Goal: Task Accomplishment & Management: Manage account settings

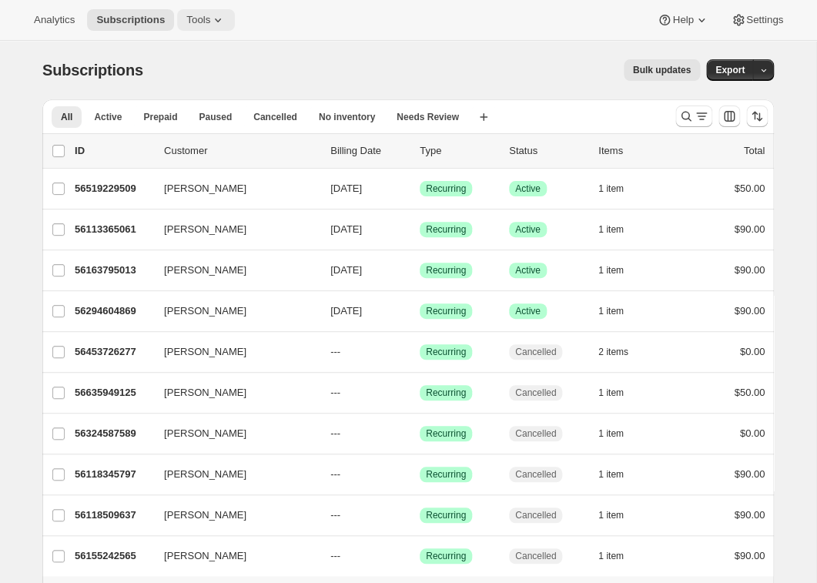
click at [221, 20] on icon at bounding box center [218, 20] width 6 height 4
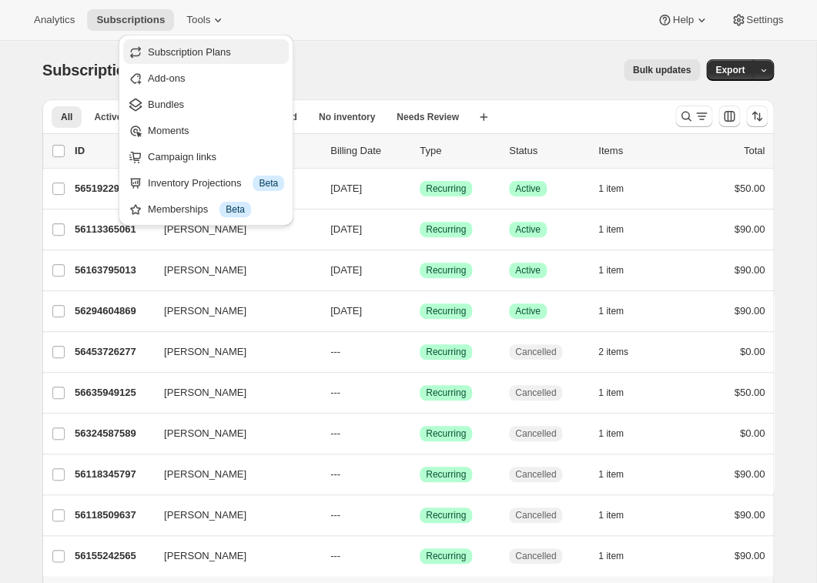
click at [199, 48] on span "Subscription Plans" at bounding box center [189, 52] width 83 height 12
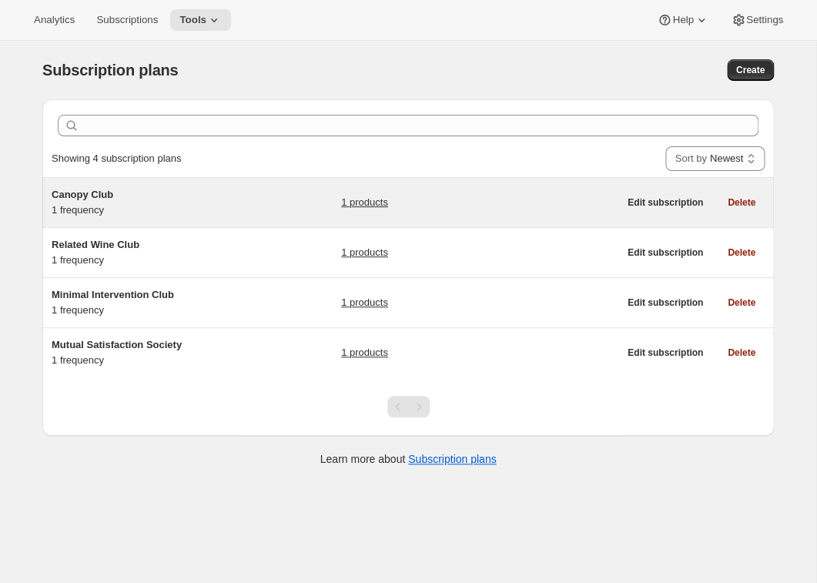
click at [114, 226] on div "Canopy Club 1 frequency 1 products Edit subscription Delete" at bounding box center [407, 202] width 731 height 49
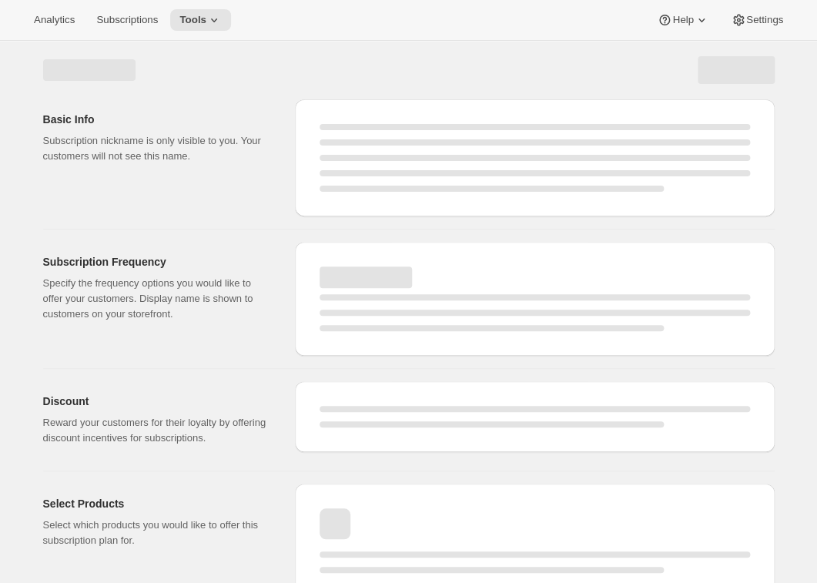
select select "WEEK"
select select "MONTH"
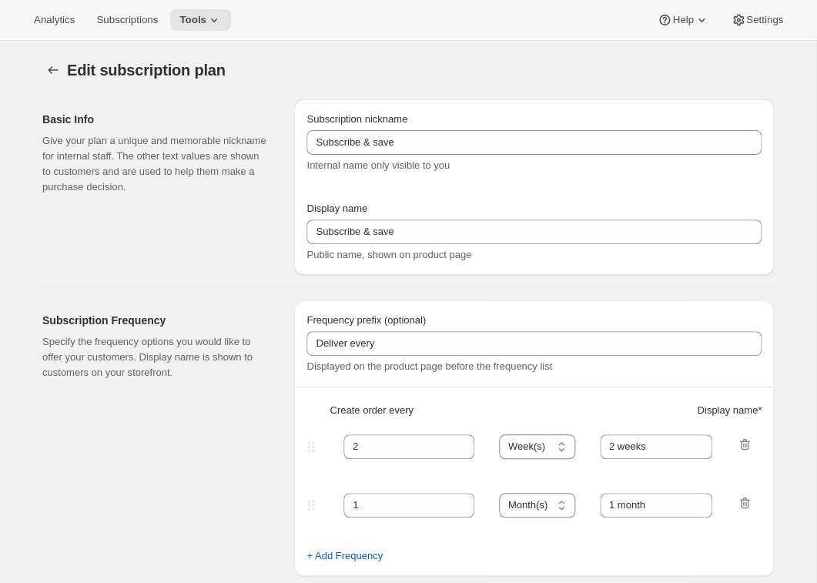
type input "Canopy Club"
type input "Join the Canopy Club"
type input "Renews every"
type input "1"
select select "YEAR"
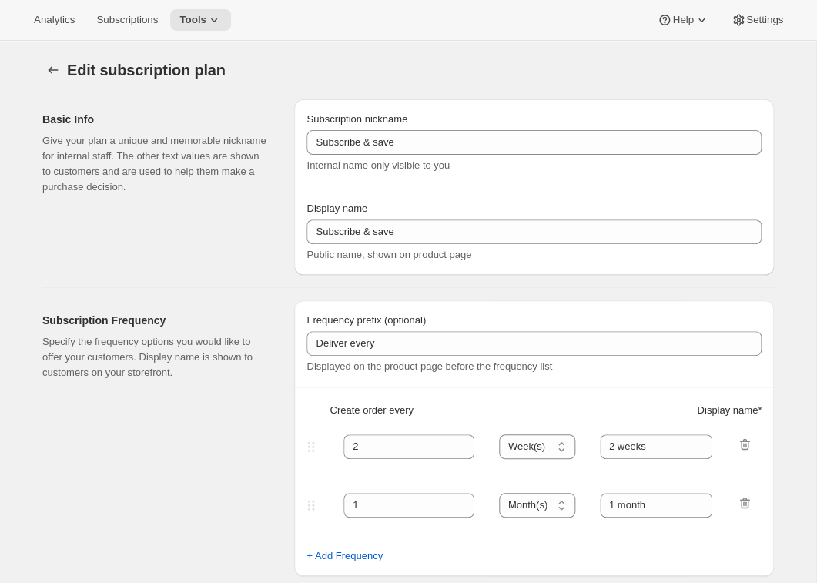
type input "1 year"
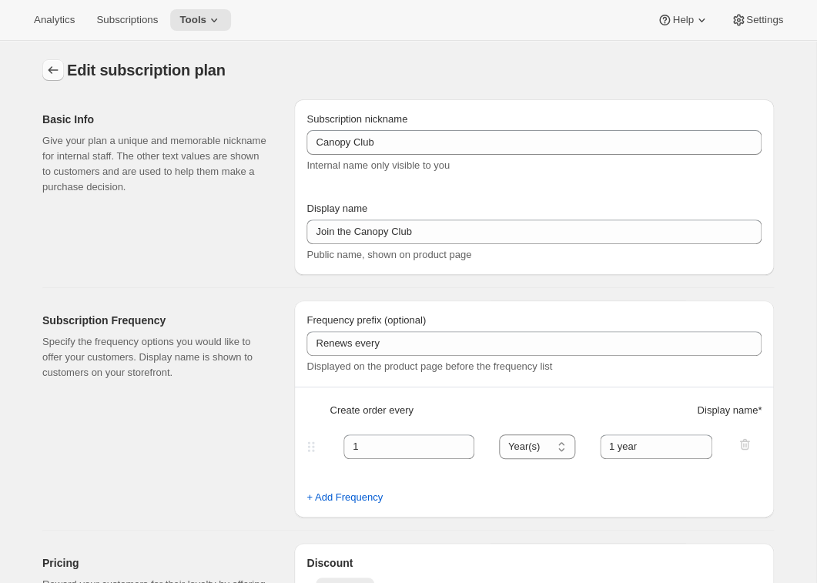
click at [53, 65] on icon "Subscription plans" at bounding box center [52, 69] width 15 height 15
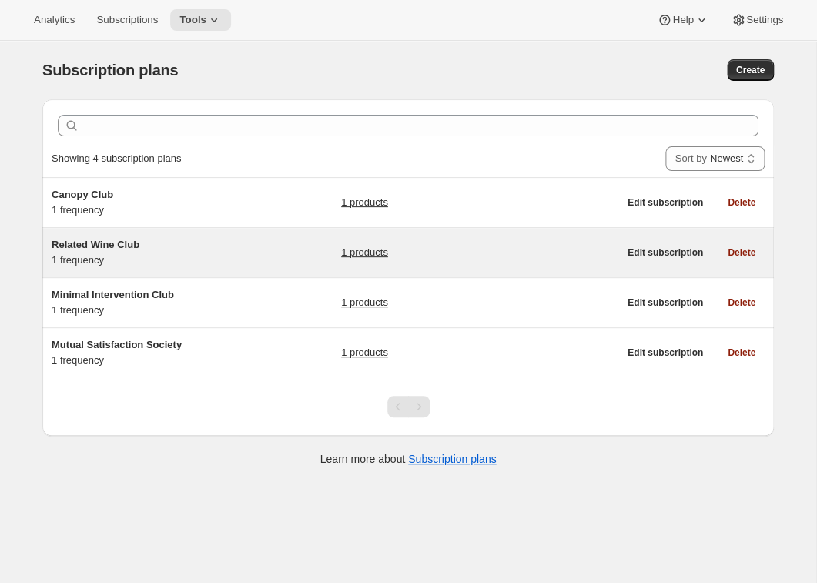
click at [123, 243] on span "Related Wine Club" at bounding box center [96, 245] width 88 height 12
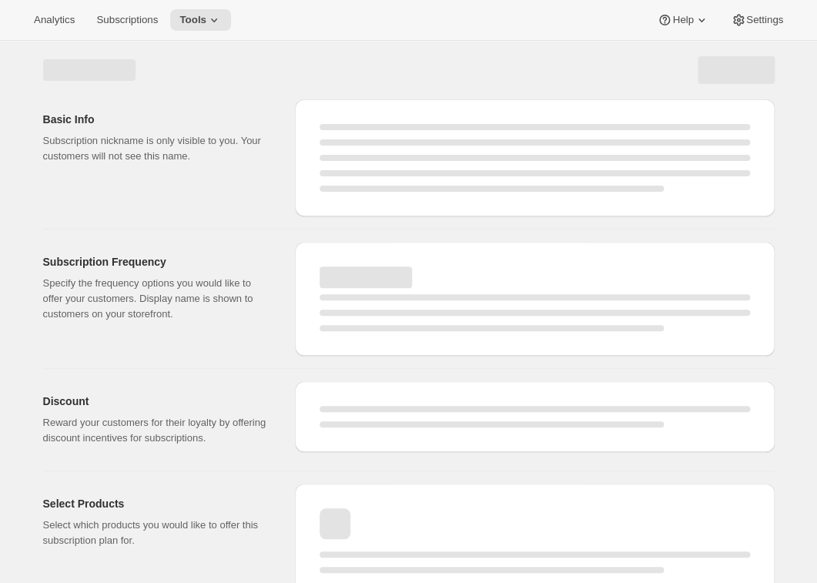
select select "WEEK"
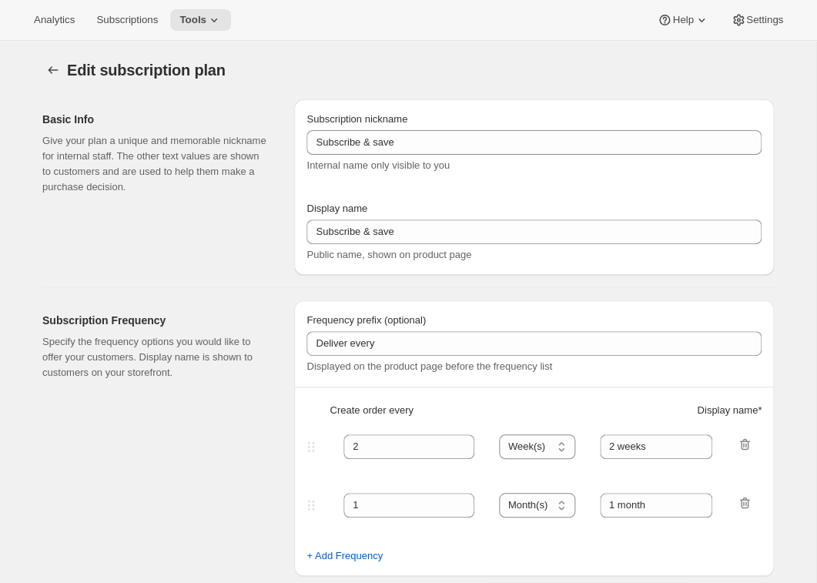
type input "Related Wine Club"
type input "Join the Related Wine Club"
type input "1"
select select "MONTH"
type input "month on the 25th."
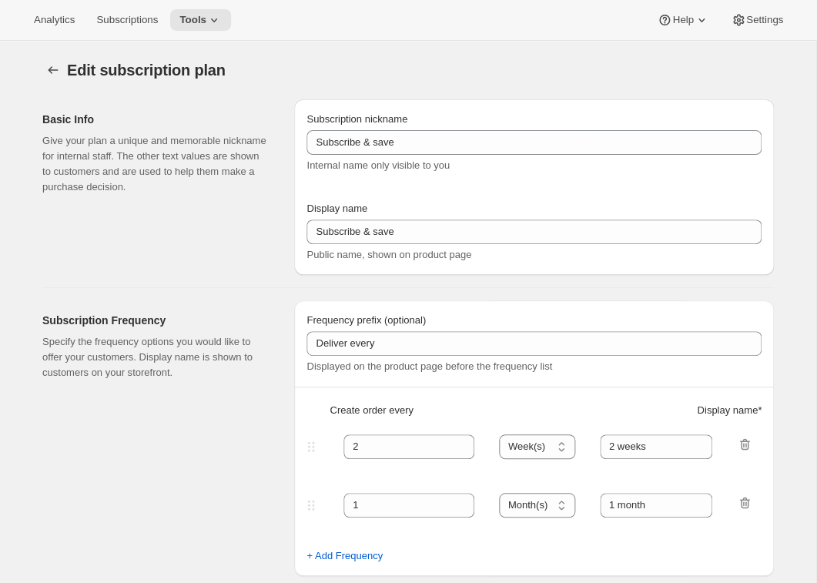
checkbox input "true"
select select "MONTHDAY"
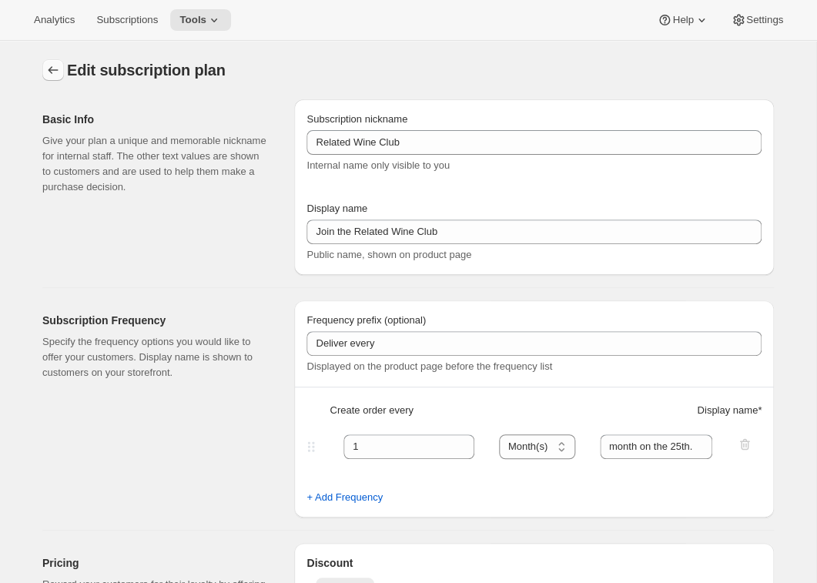
click at [62, 65] on button "Subscription plans" at bounding box center [53, 70] width 22 height 22
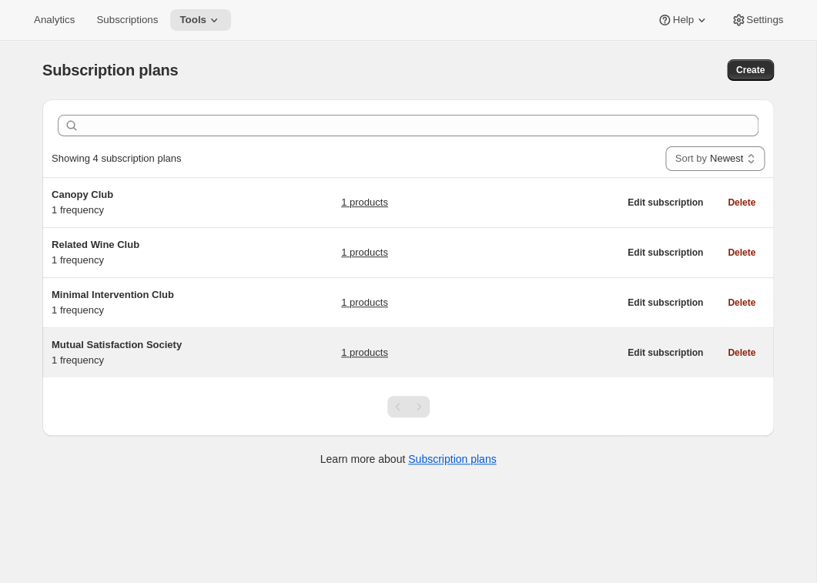
click at [129, 343] on span "Mutual Satisfaction Society" at bounding box center [117, 345] width 130 height 12
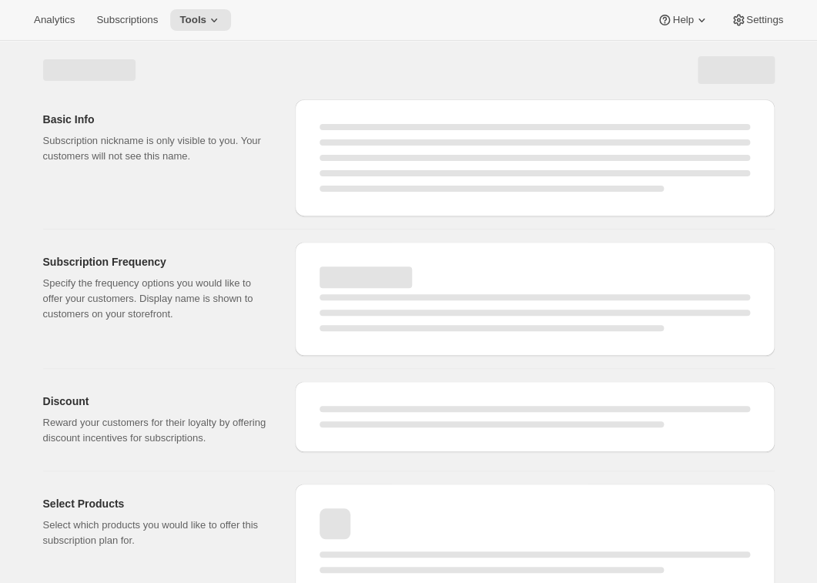
select select "WEEK"
select select "MONTH"
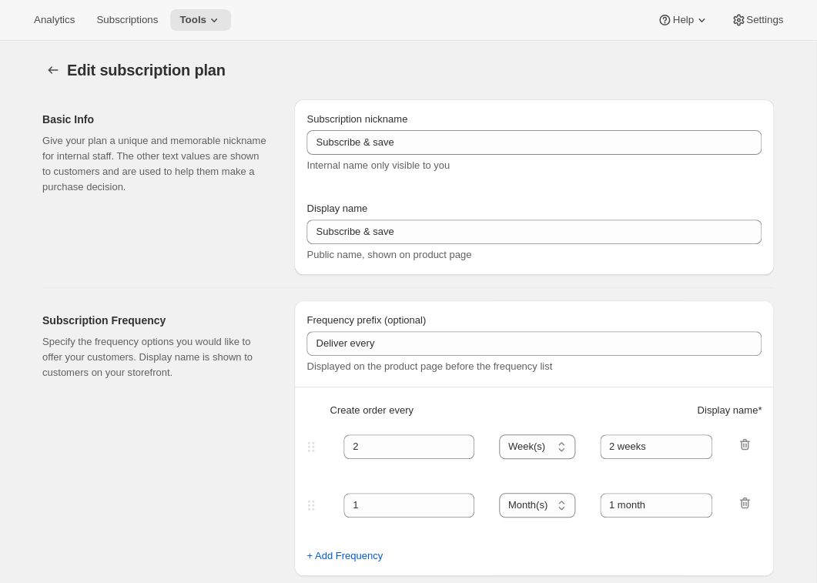
type input "Mutual Satisfaction Society"
type input "Shipped every"
type input "1"
select select "MONTH"
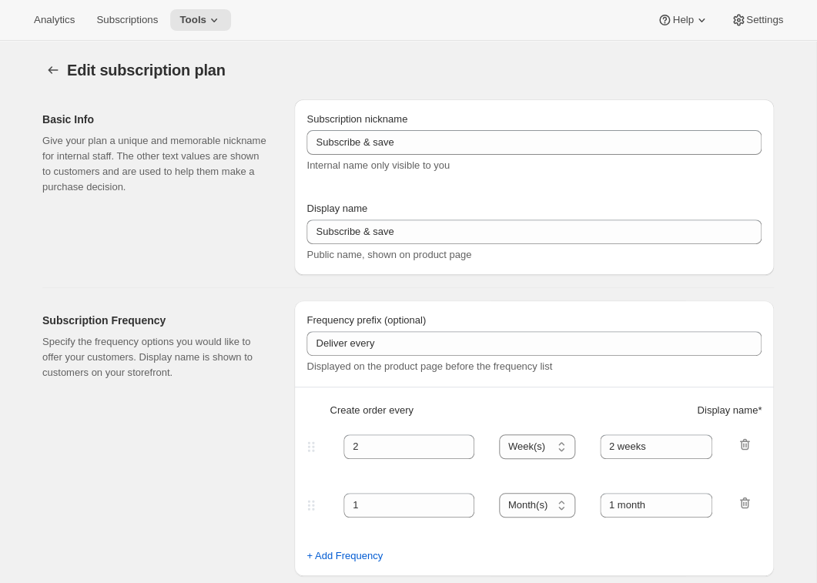
type input "month on the 15th."
type input "Get 50% Off Your First Month - Through [DATE]"
checkbox input "true"
select select "MONTHDAY"
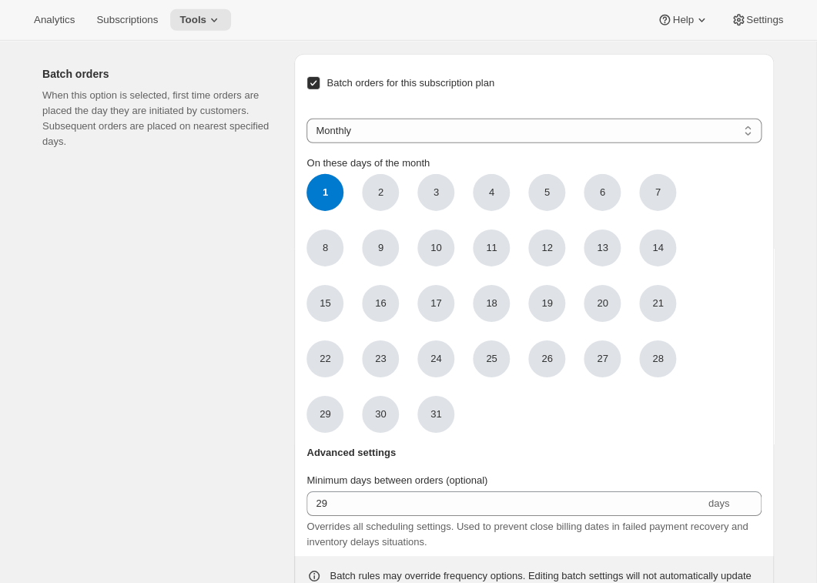
scroll to position [1255, 0]
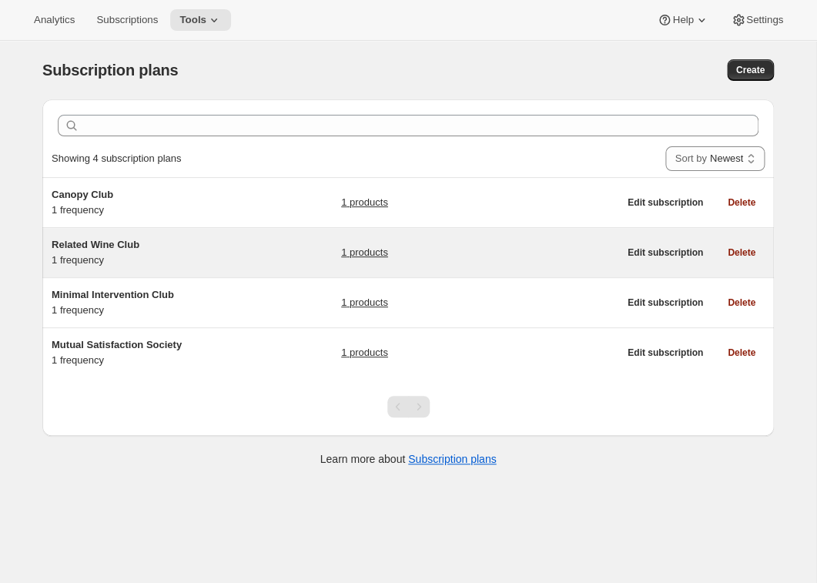
click at [106, 248] on span "Related Wine Club" at bounding box center [96, 245] width 88 height 12
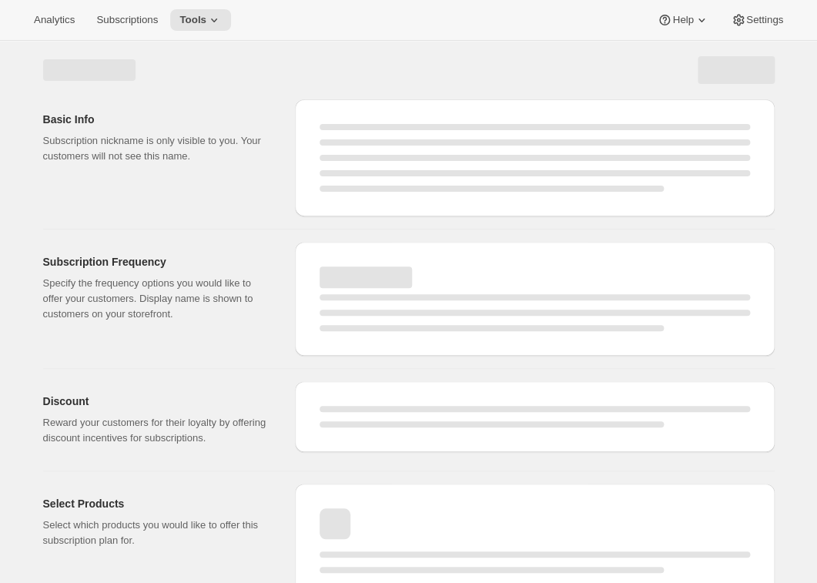
select select "WEEK"
select select "MONTH"
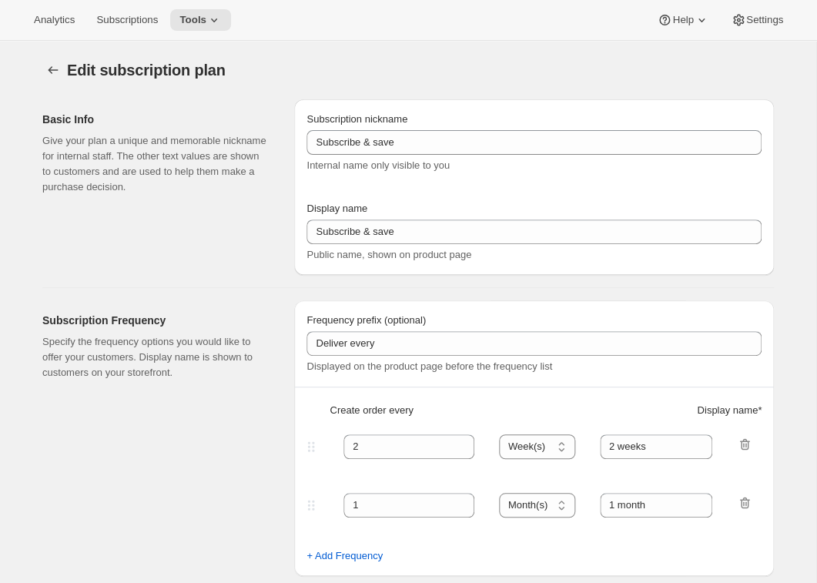
type input "Related Wine Club"
type input "Join the Related Wine Club"
type input "1"
select select "MONTH"
type input "month on the 25th."
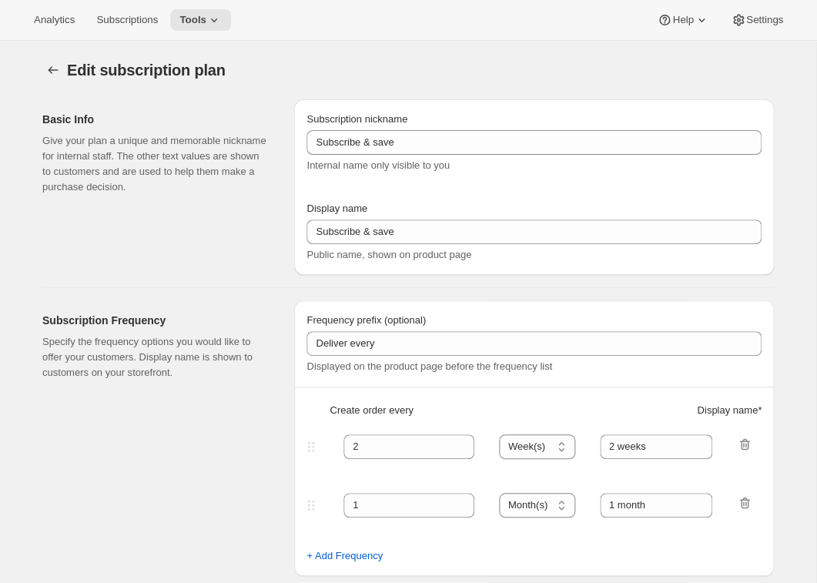
checkbox input "true"
select select "MONTHDAY"
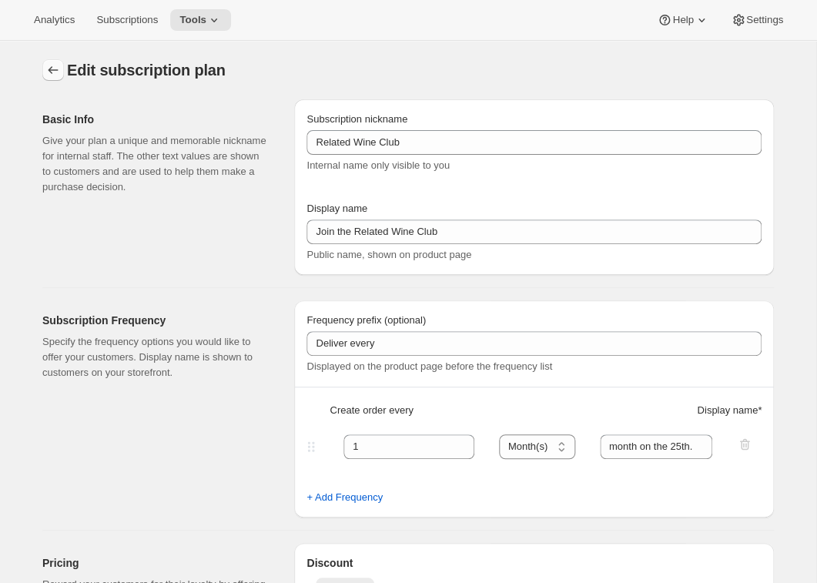
click at [52, 64] on icon "Subscription plans" at bounding box center [52, 69] width 15 height 15
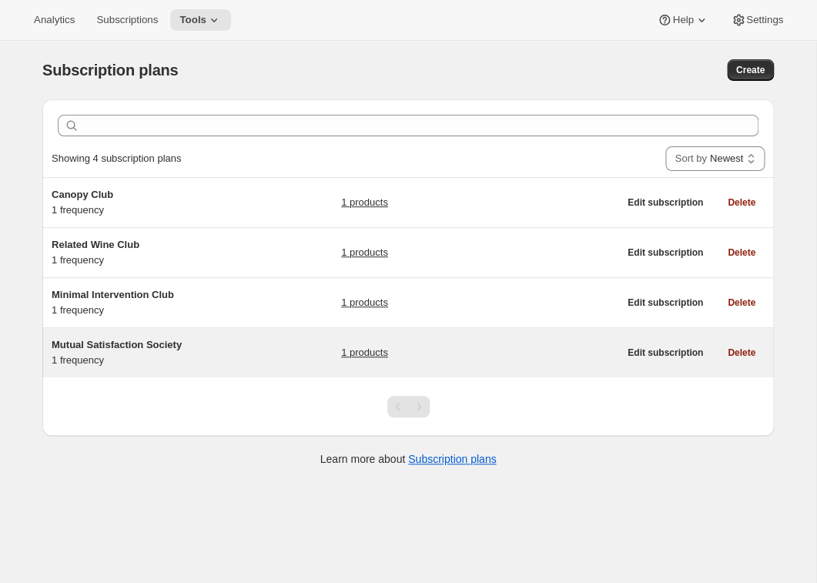
click at [146, 341] on span "Mutual Satisfaction Society" at bounding box center [117, 345] width 130 height 12
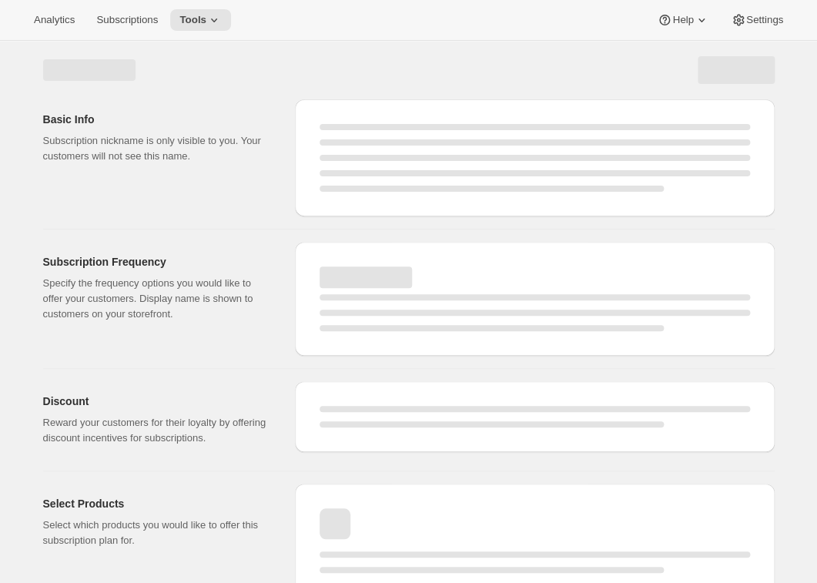
select select "WEEK"
select select "MONTH"
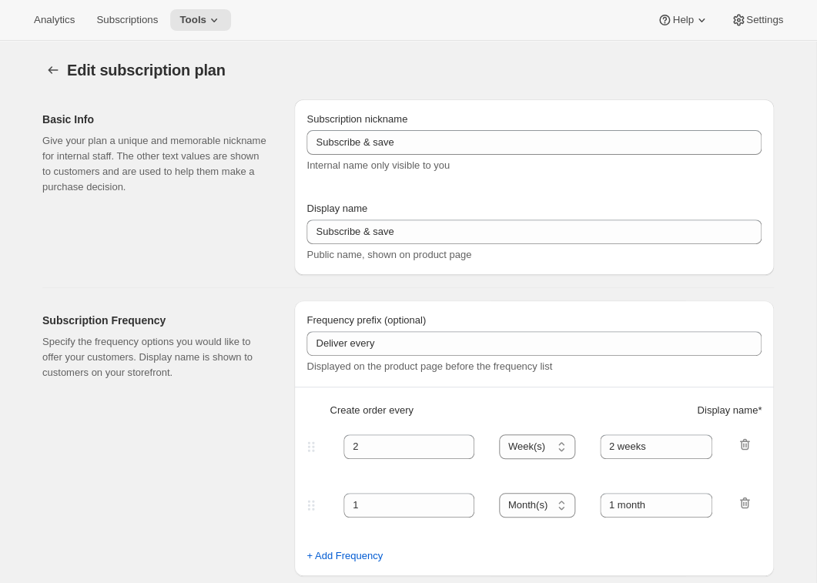
type input "Mutual Satisfaction Society"
type input "Shipped every"
type input "1"
select select "MONTH"
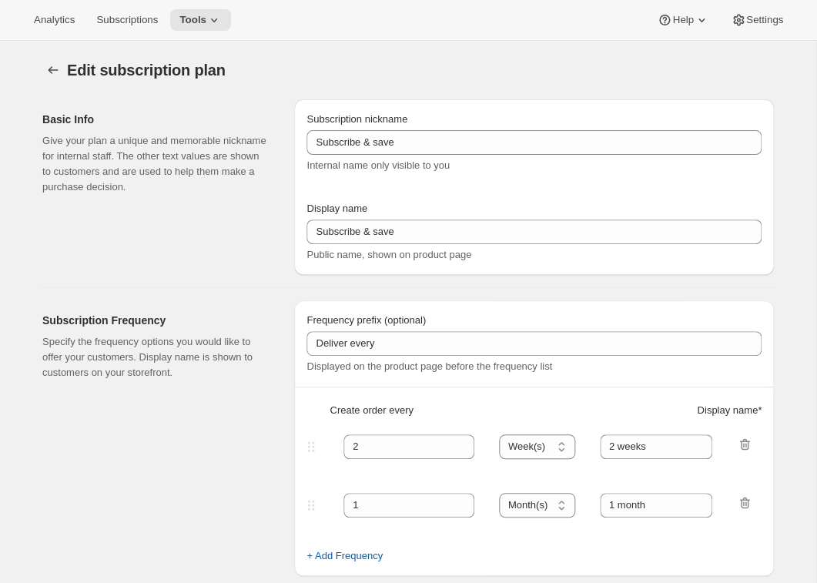
type input "month on the 15th."
type input "Get 50% Off Your First Month - Through [DATE]"
checkbox input "true"
select select "MONTHDAY"
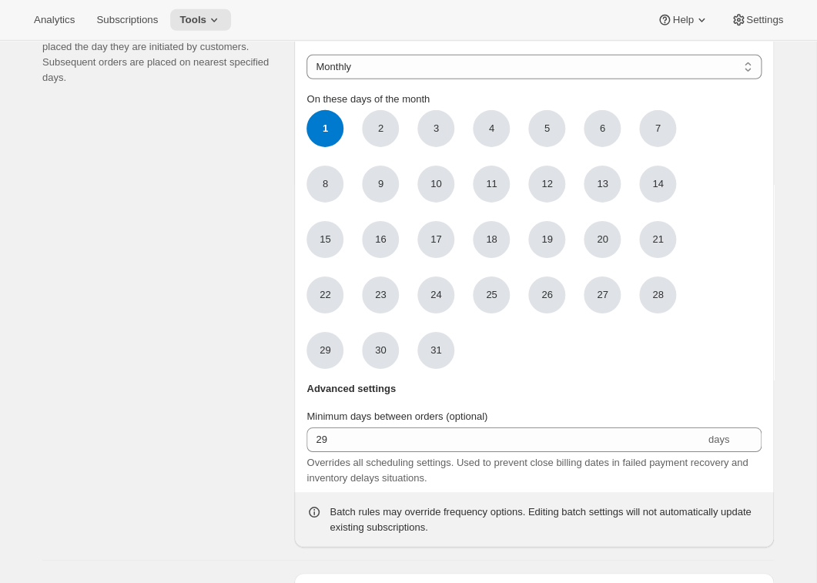
scroll to position [1314, 0]
click at [391, 301] on ul "1 1 2 3 4 5 6 7 8 9 10 11 12 13 14 15 16 17 18 19 20 21 22 23 24 25 26 27 28 29…" at bounding box center [490, 238] width 369 height 259
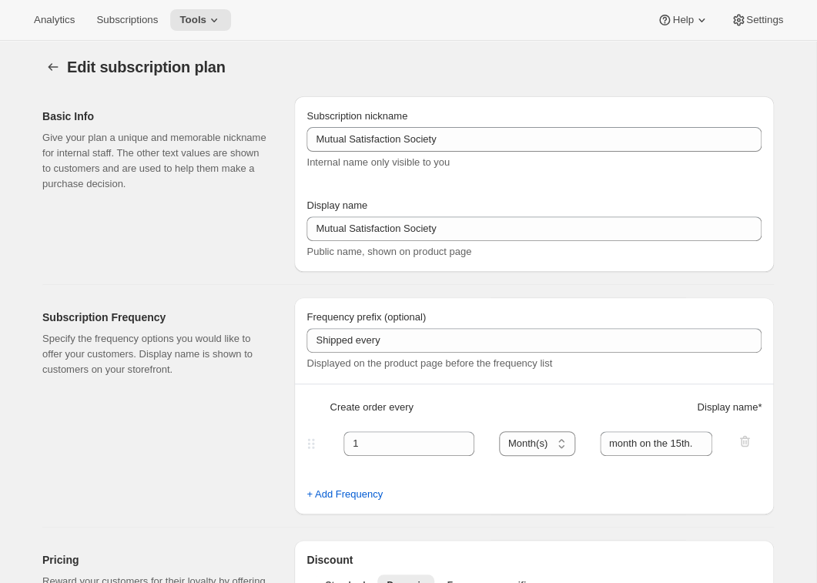
scroll to position [0, 0]
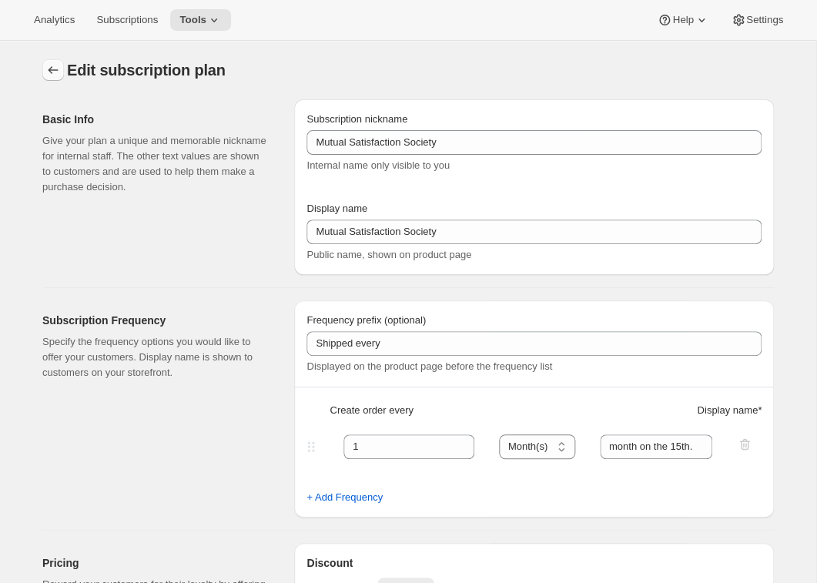
click at [58, 70] on icon "Subscription plans" at bounding box center [52, 69] width 15 height 15
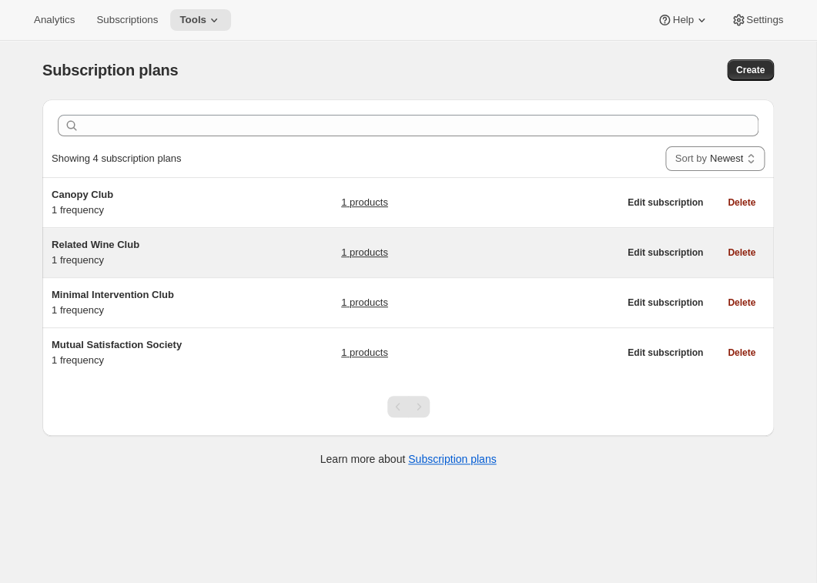
click at [101, 249] on span "Related Wine Club" at bounding box center [96, 245] width 88 height 12
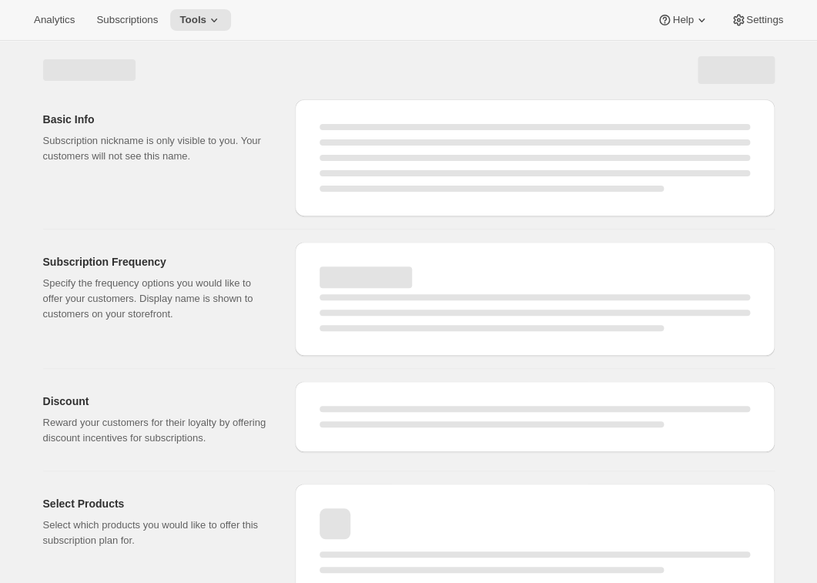
select select "WEEK"
select select "MONTH"
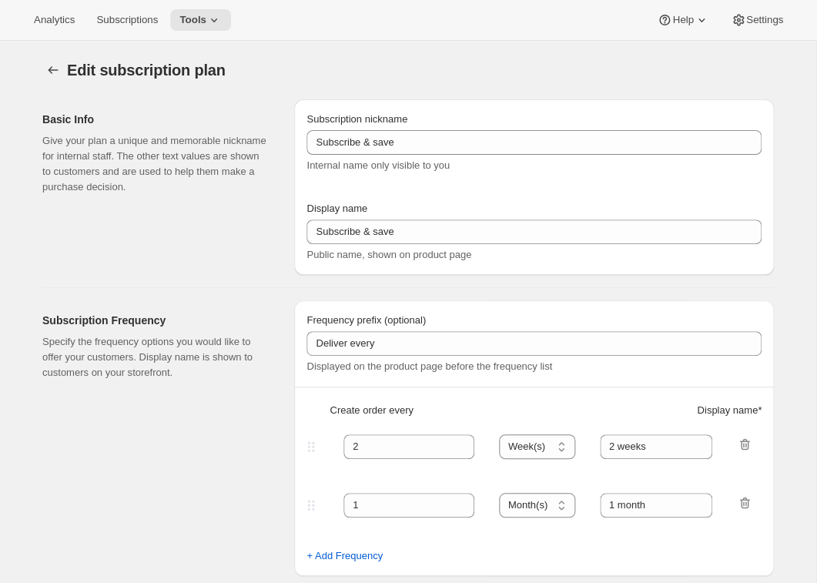
type input "Related Wine Club"
type input "Join the Related Wine Club"
type input "1"
select select "MONTH"
type input "month on the 25th."
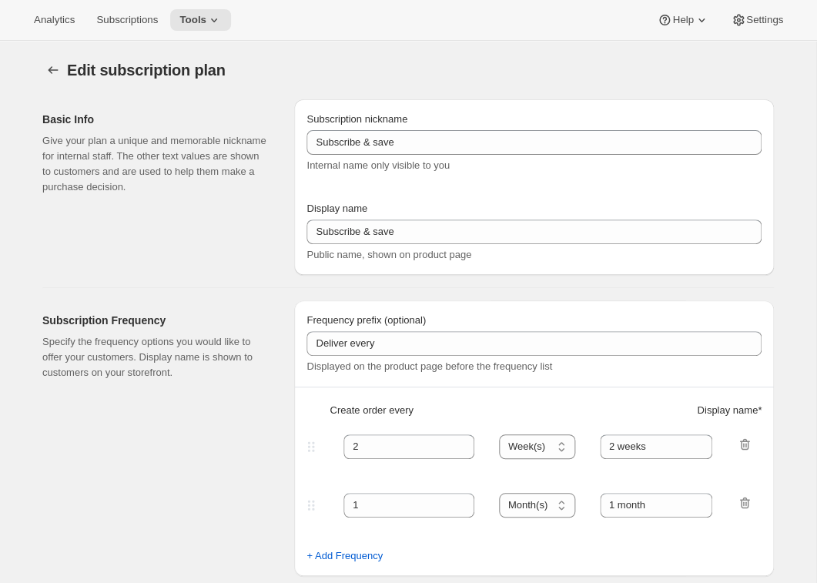
checkbox input "true"
select select "MONTHDAY"
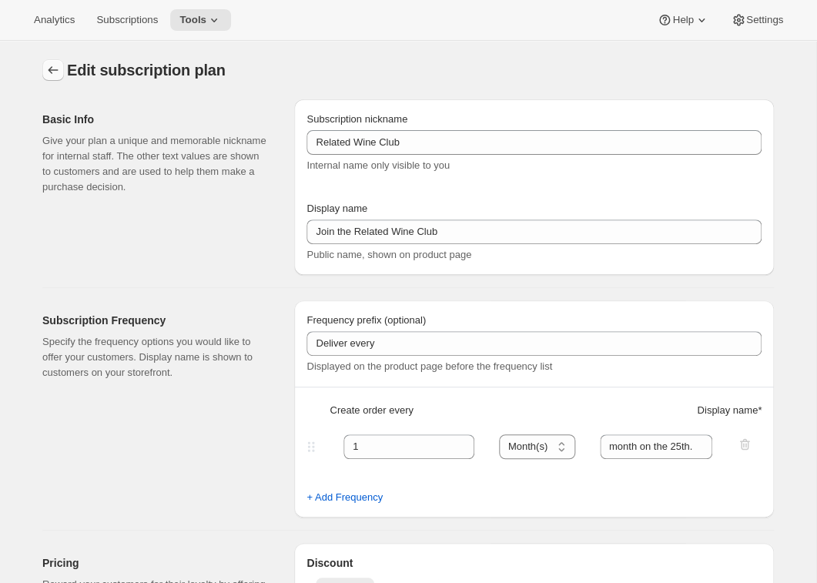
click at [52, 75] on icon "Subscription plans" at bounding box center [52, 69] width 15 height 15
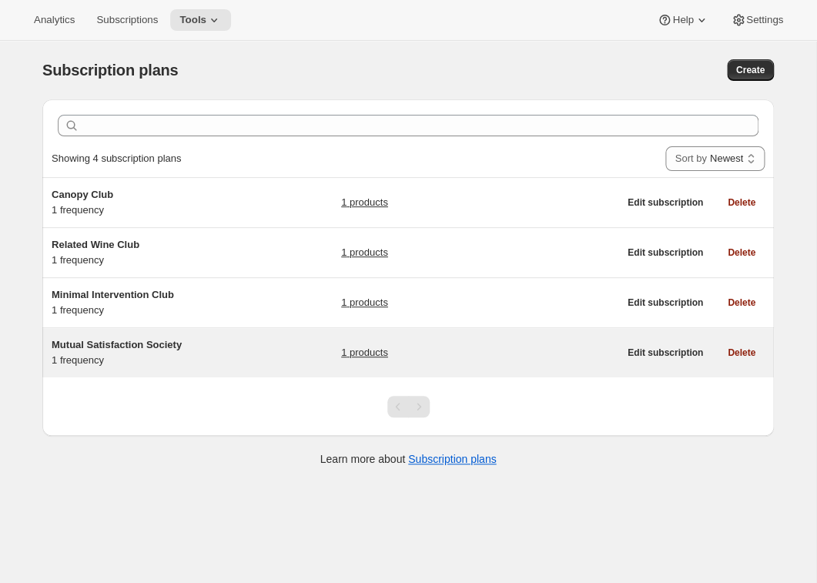
click at [109, 348] on span "Mutual Satisfaction Society" at bounding box center [117, 345] width 130 height 12
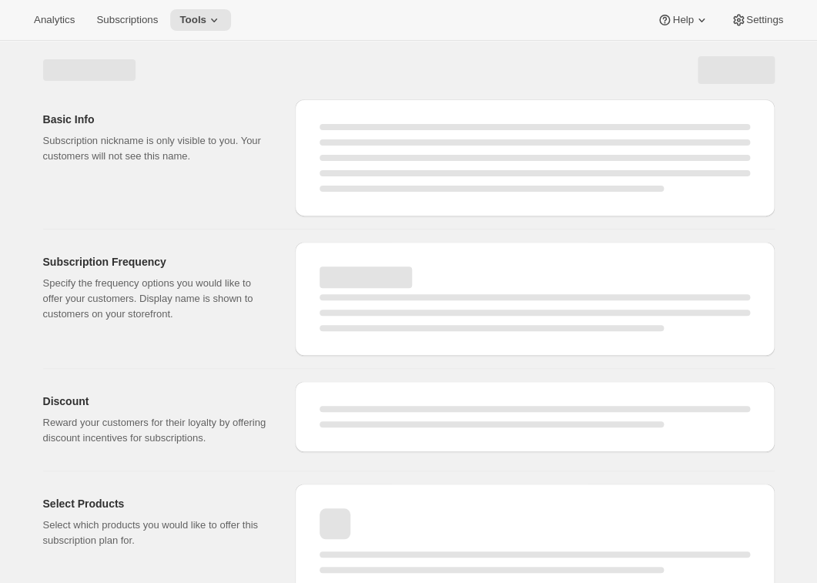
select select "WEEK"
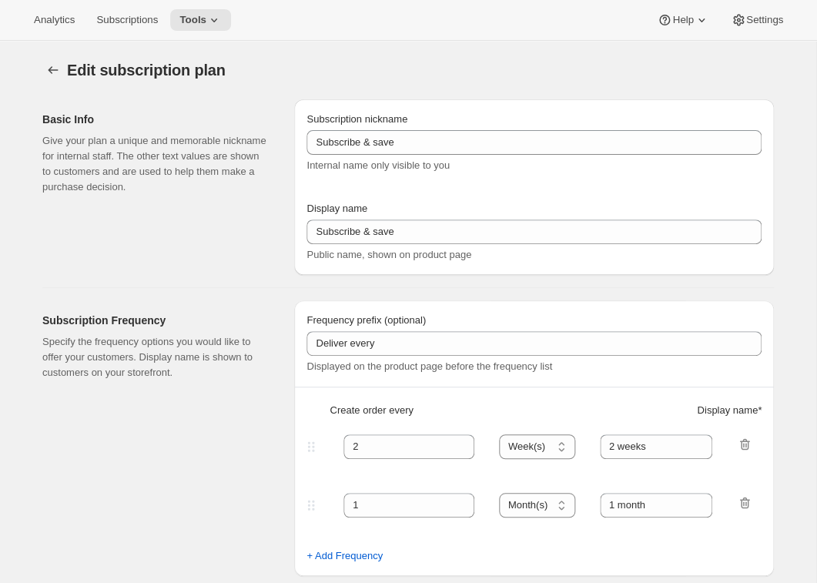
type input "Mutual Satisfaction Society"
type input "Shipped every"
type input "1"
select select "MONTH"
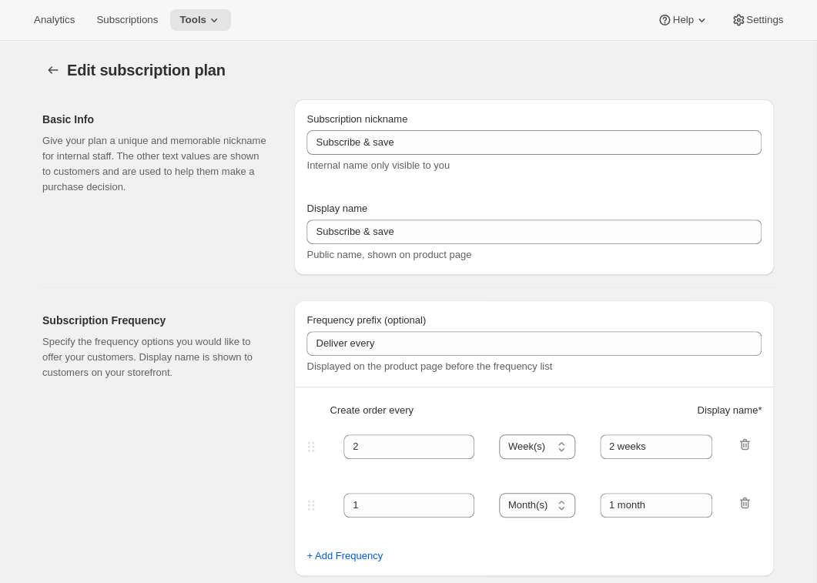
type input "month on the 15th."
type input "Get 50% Off Your First Month - Through [DATE]"
checkbox input "true"
select select "MONTHDAY"
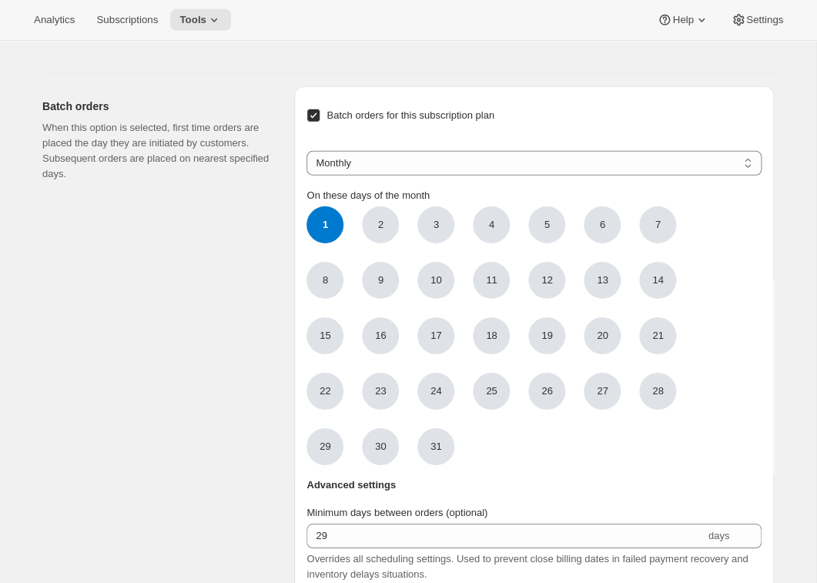
scroll to position [1285, 0]
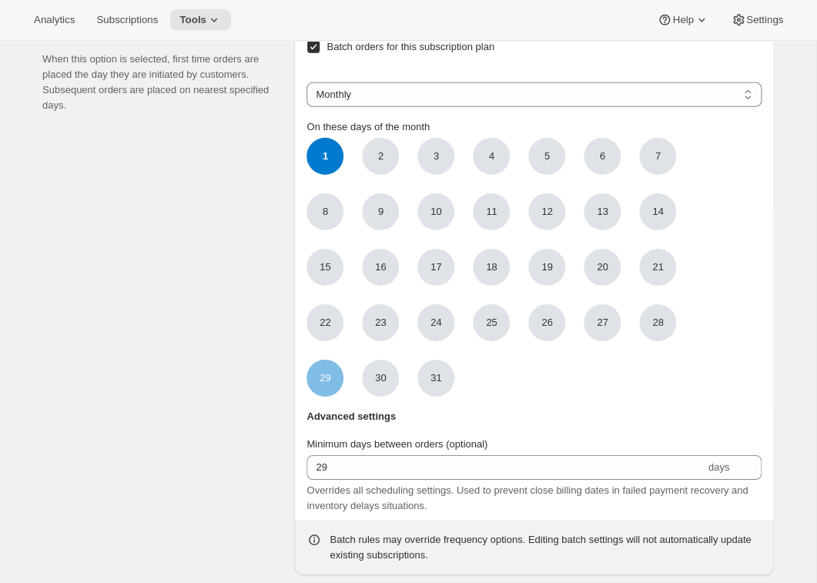
click at [341, 396] on span "29" at bounding box center [324, 377] width 37 height 37
click at [0, 0] on input "29" at bounding box center [0, 0] width 0 height 0
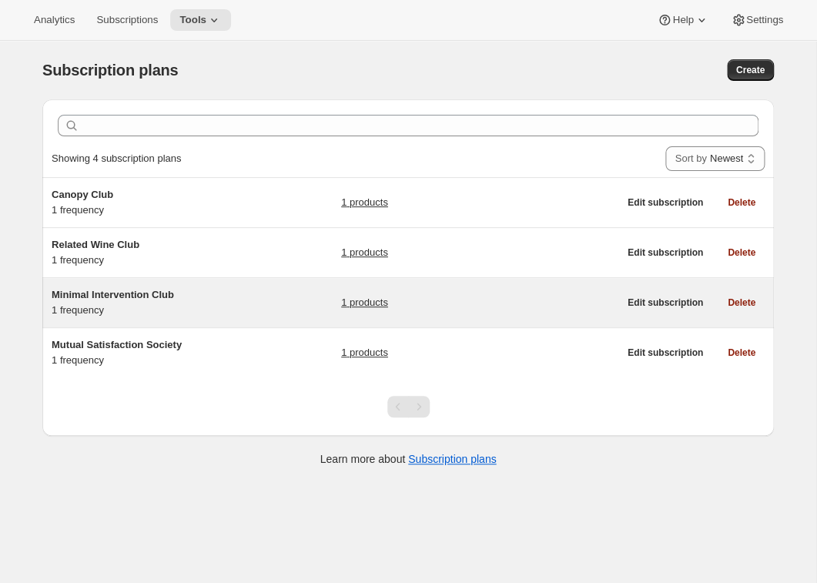
click at [92, 292] on span "Minimal Intervention Club" at bounding box center [113, 295] width 122 height 12
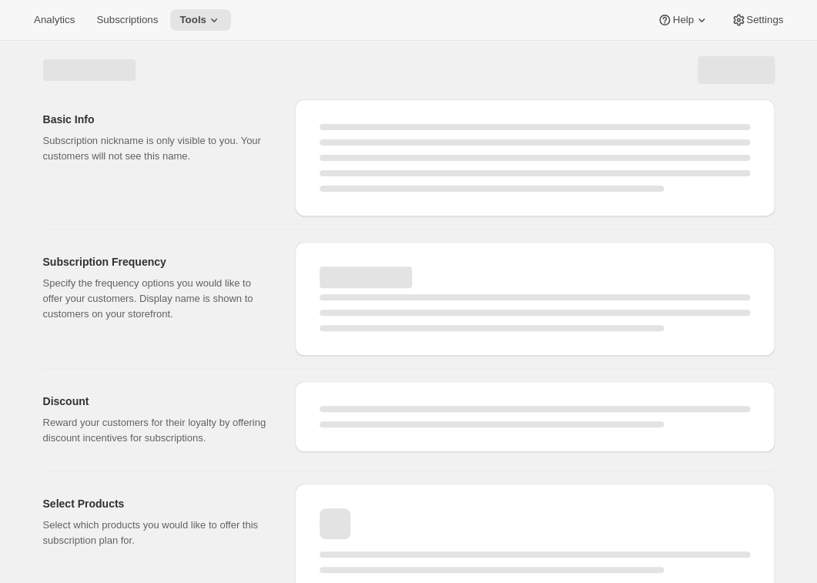
select select "WEEK"
select select "MONTH"
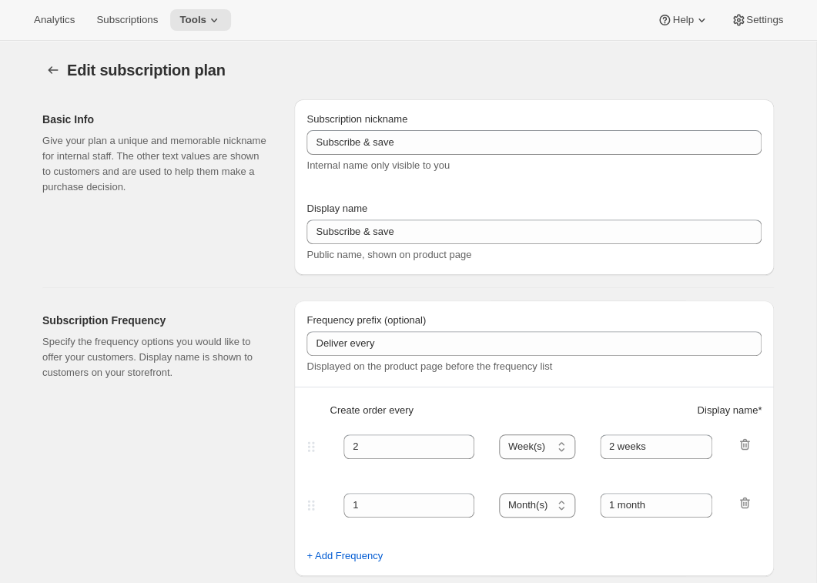
type input "Minimal Intervention Club"
type input "Join the Minimal Intervention Club"
type input "Shipped every"
type input "1"
select select "MONTH"
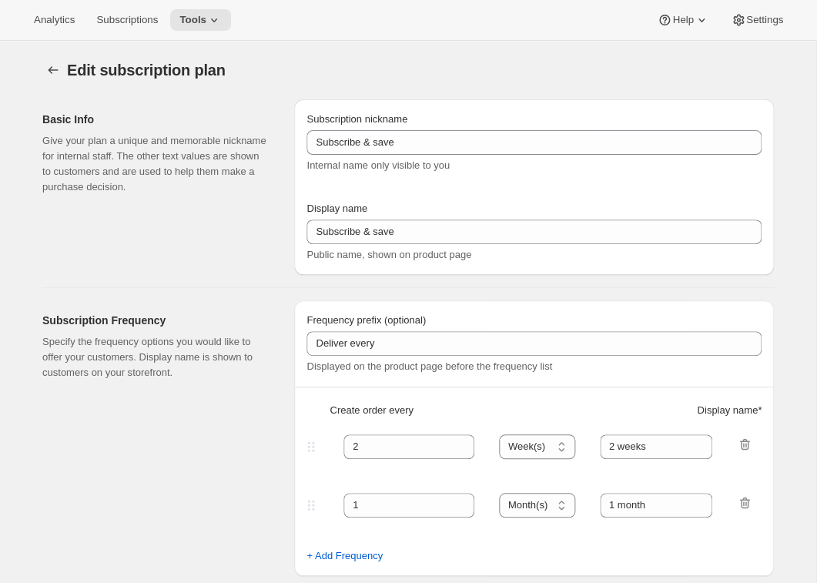
type input "month on the 20th"
checkbox input "true"
select select "MONTHDAY"
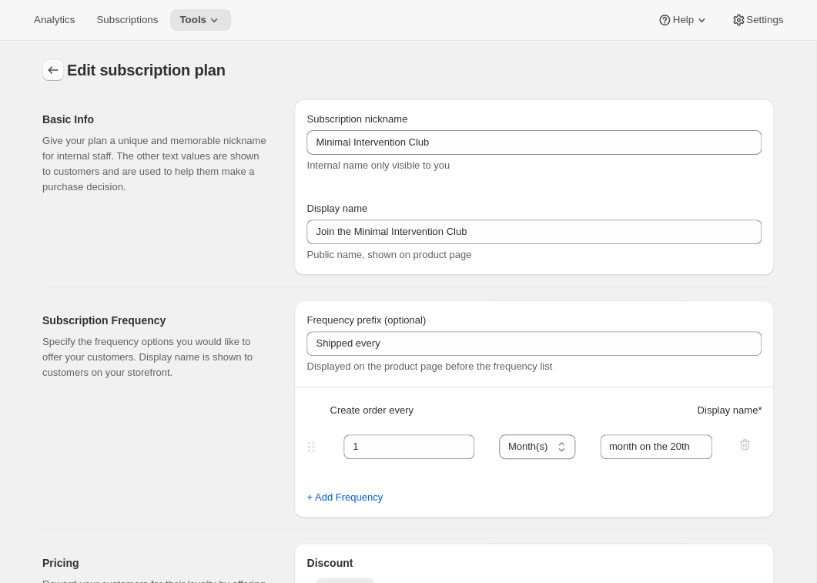
click at [59, 71] on icon "Subscription plans" at bounding box center [52, 69] width 15 height 15
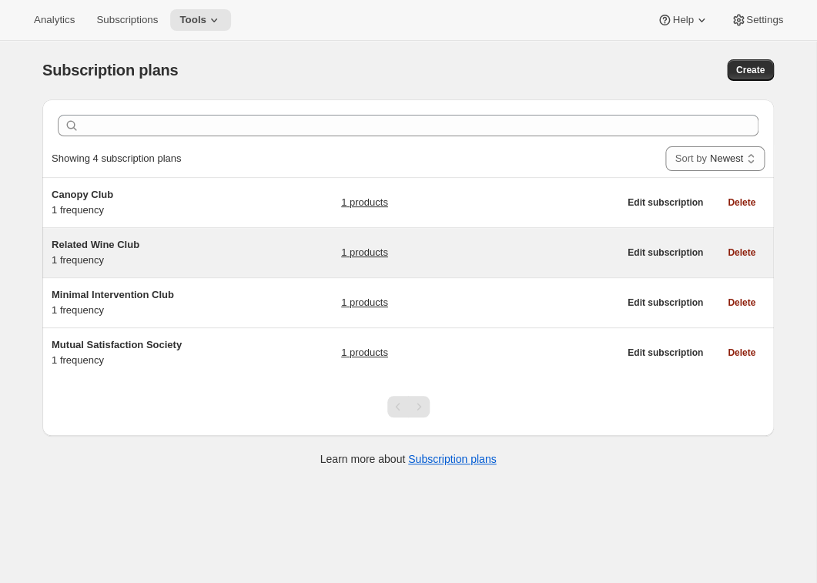
click at [121, 246] on span "Related Wine Club" at bounding box center [96, 245] width 88 height 12
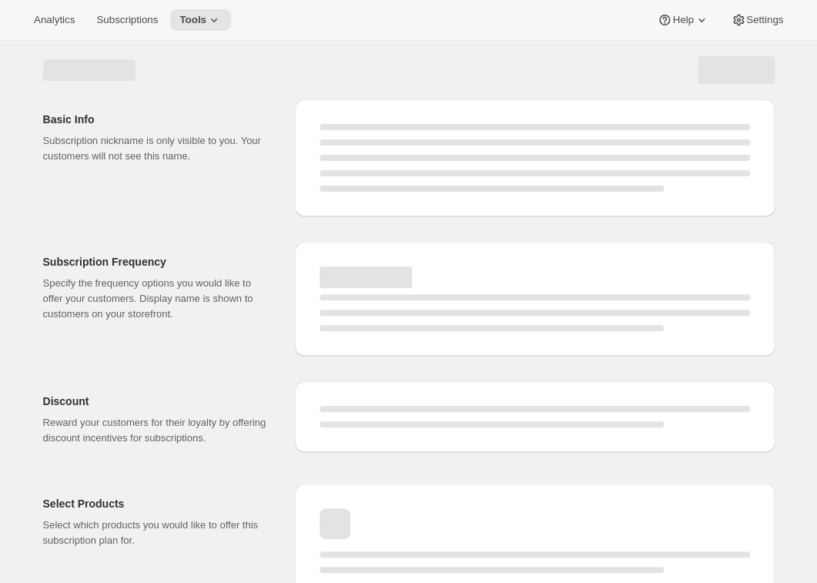
select select "WEEK"
select select "MONTH"
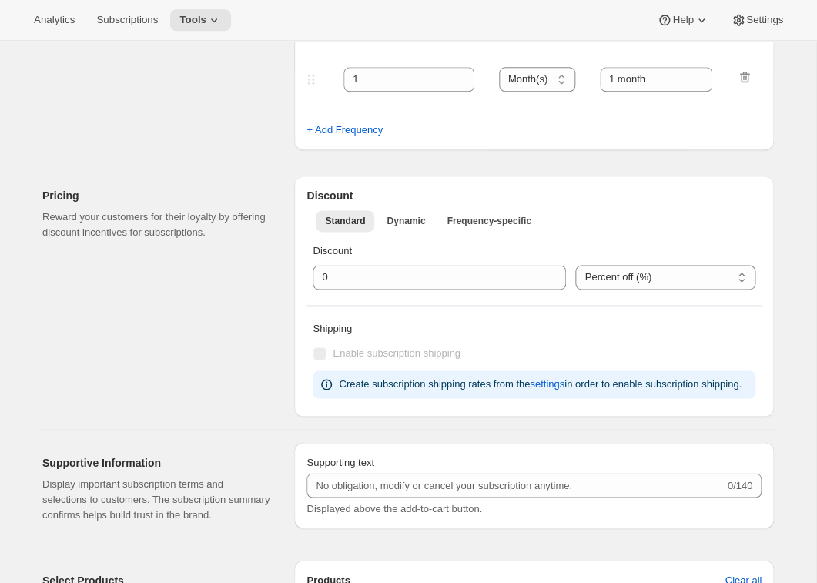
type input "Related Wine Club"
type input "Join the Related Wine Club"
type input "1"
select select "MONTH"
type input "month on the 25th."
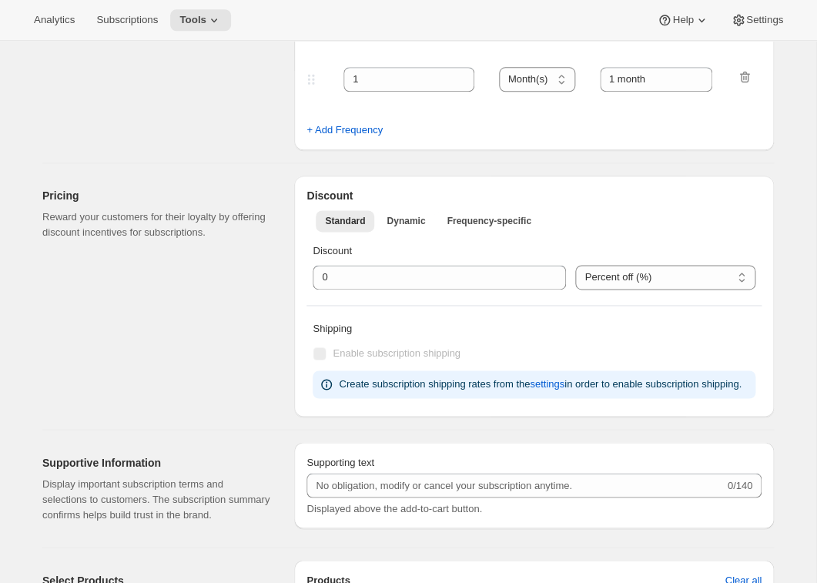
checkbox input "true"
select select "MONTHDAY"
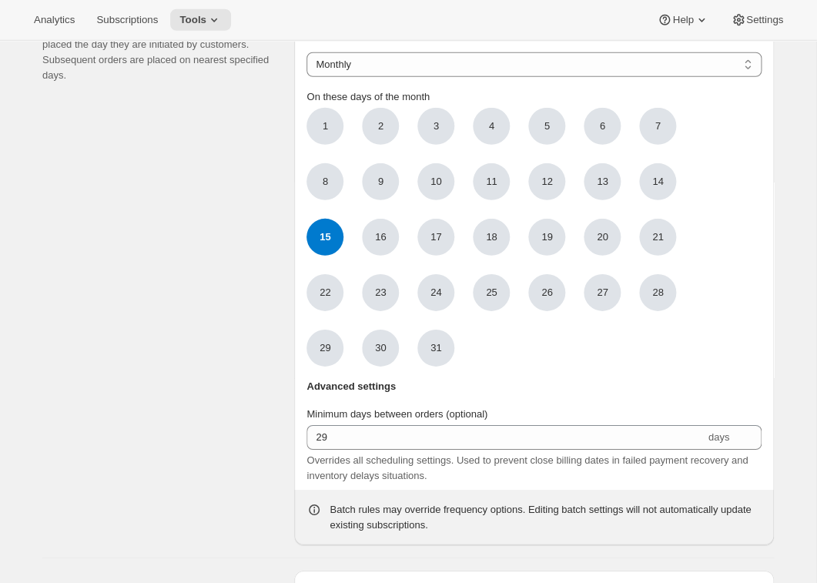
scroll to position [1168, 0]
